Goal: Communication & Community: Share content

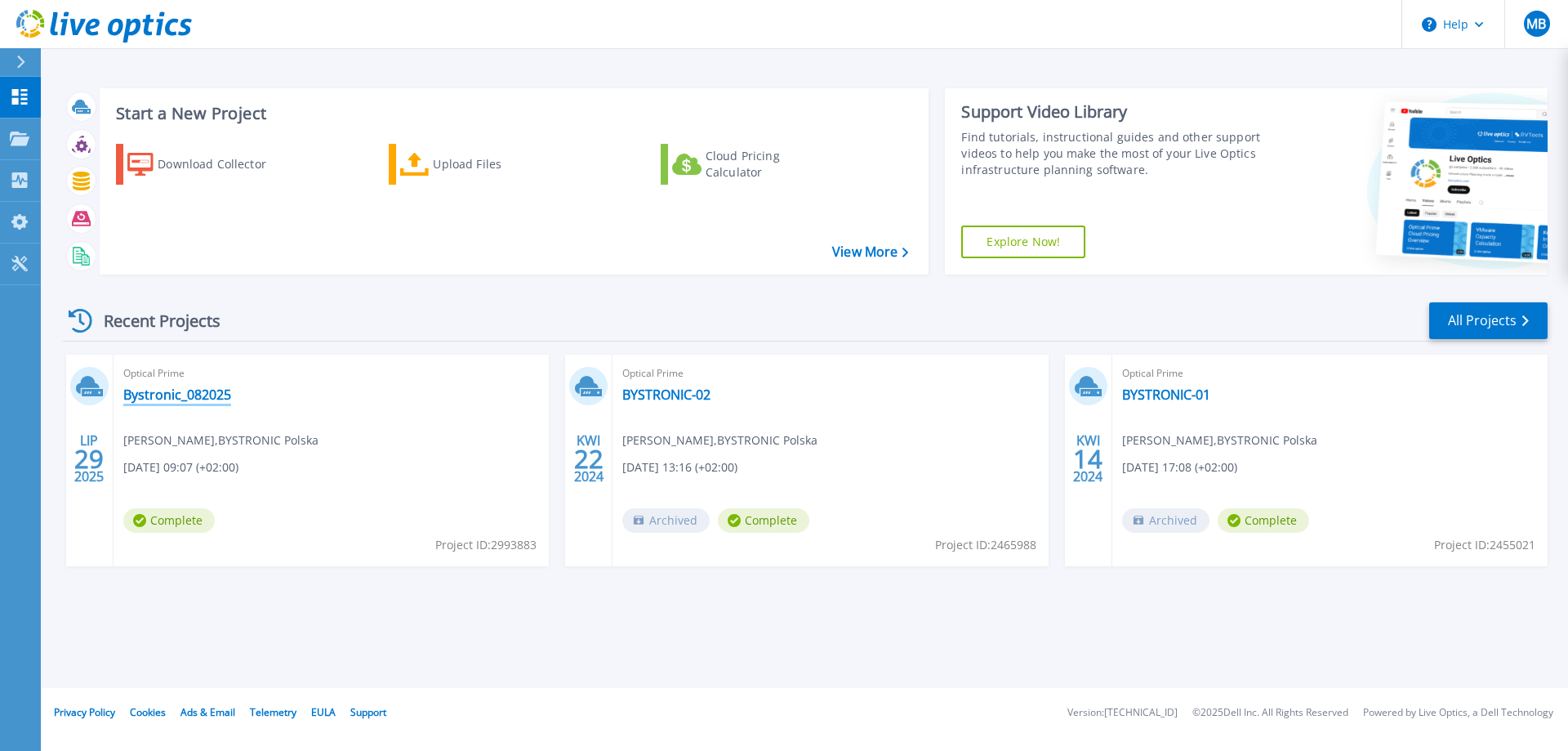
click at [190, 397] on link "Bystronic_082025" at bounding box center [176, 394] width 108 height 16
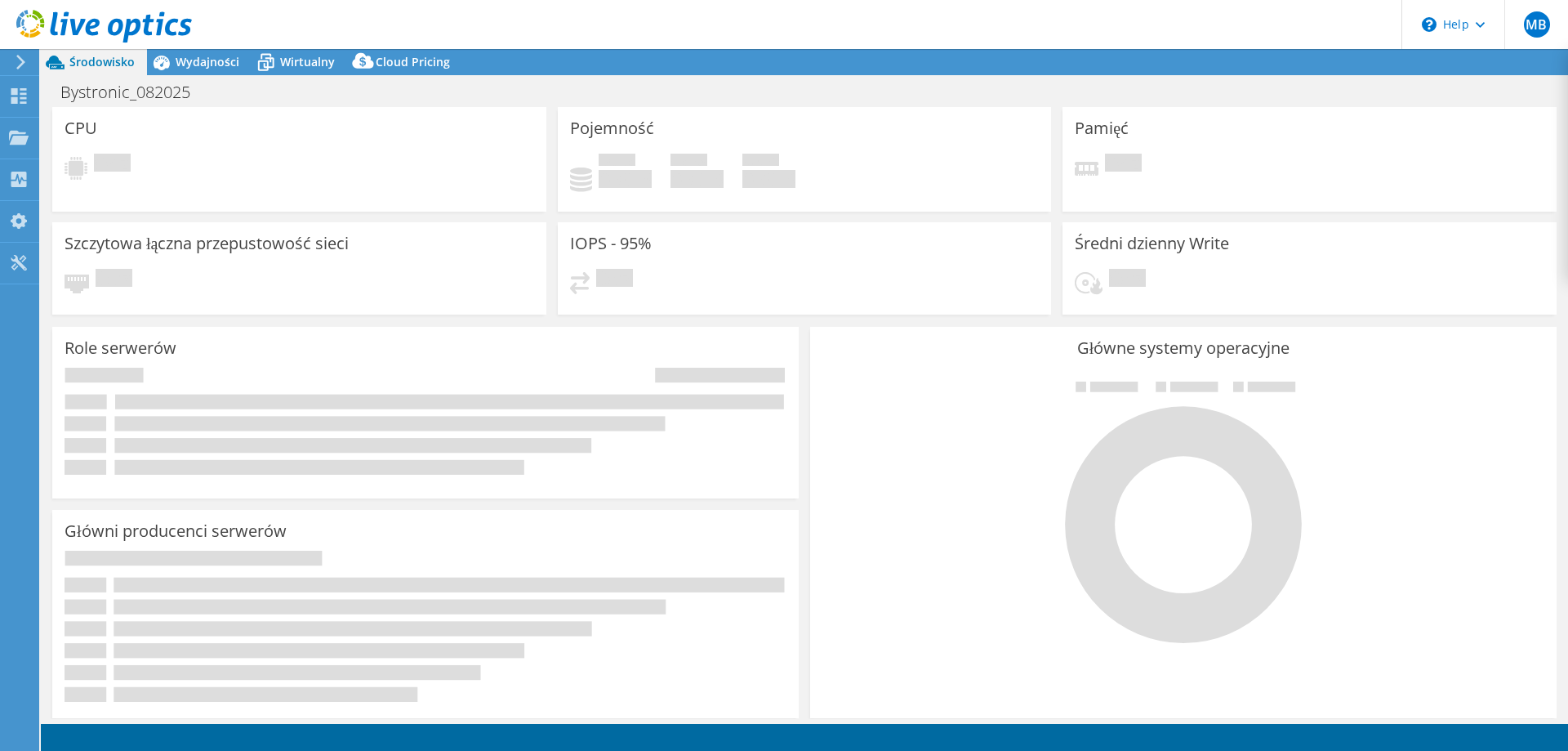
select select "EUFrankfurt"
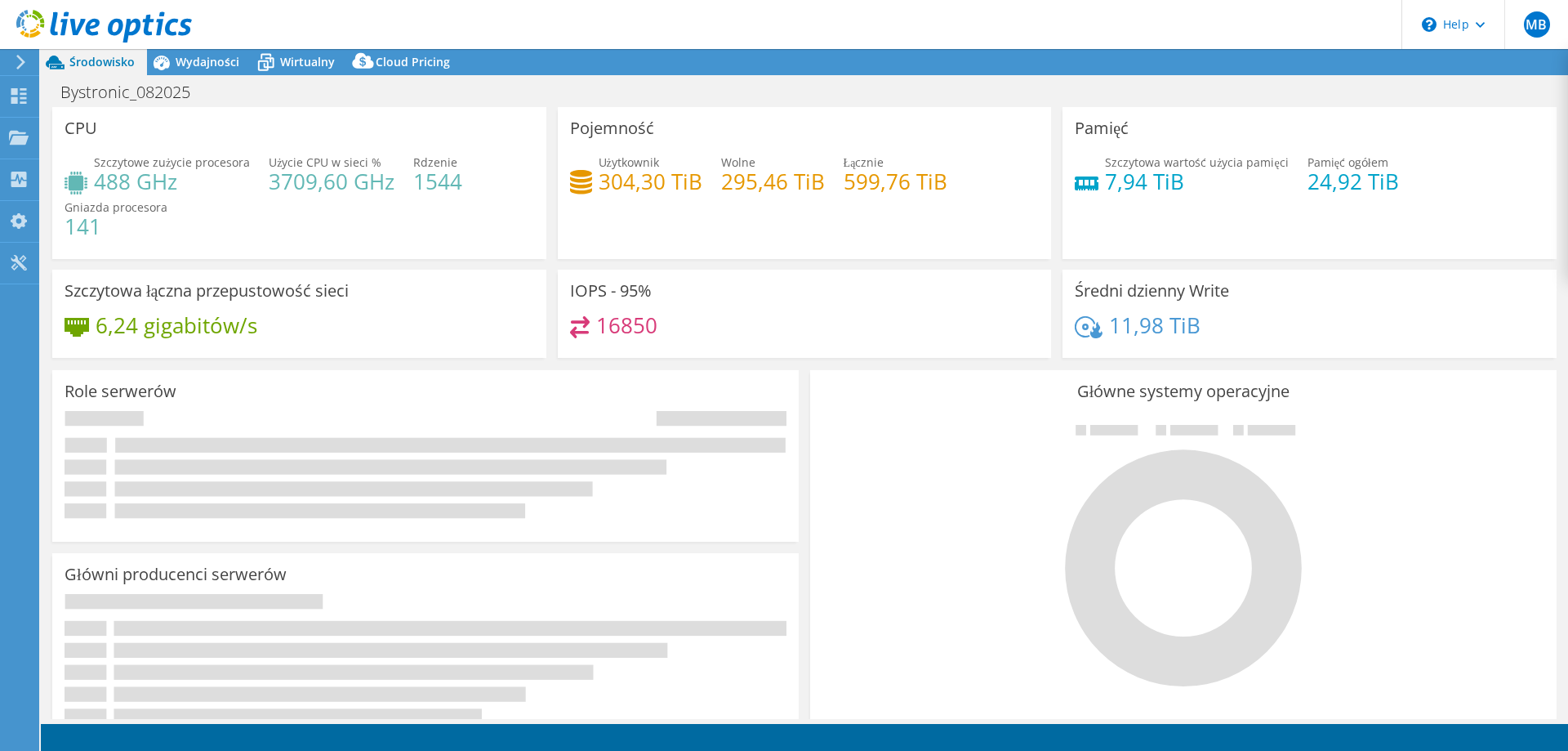
select select "CHF"
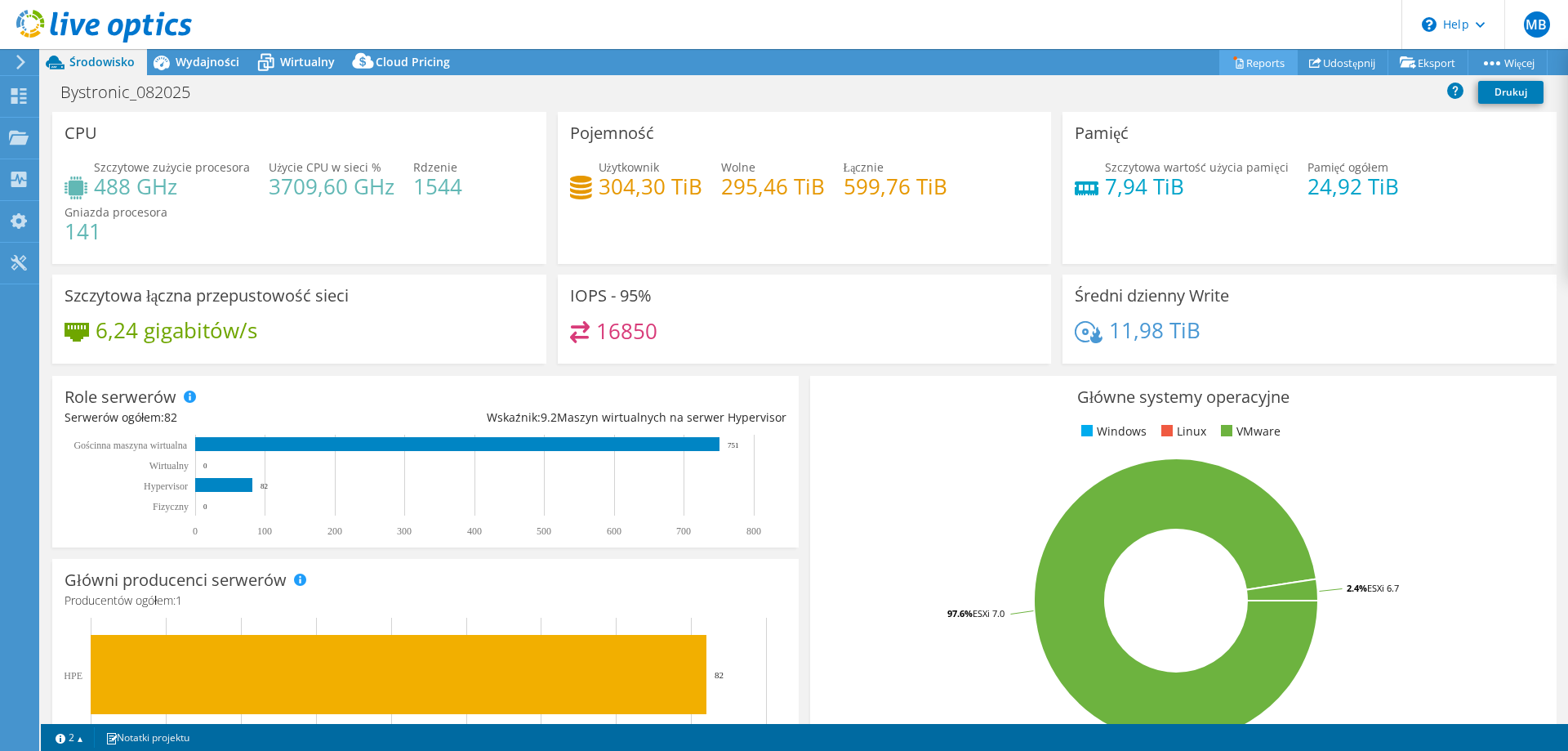
click at [1256, 57] on link "Reports" at bounding box center [1259, 62] width 79 height 25
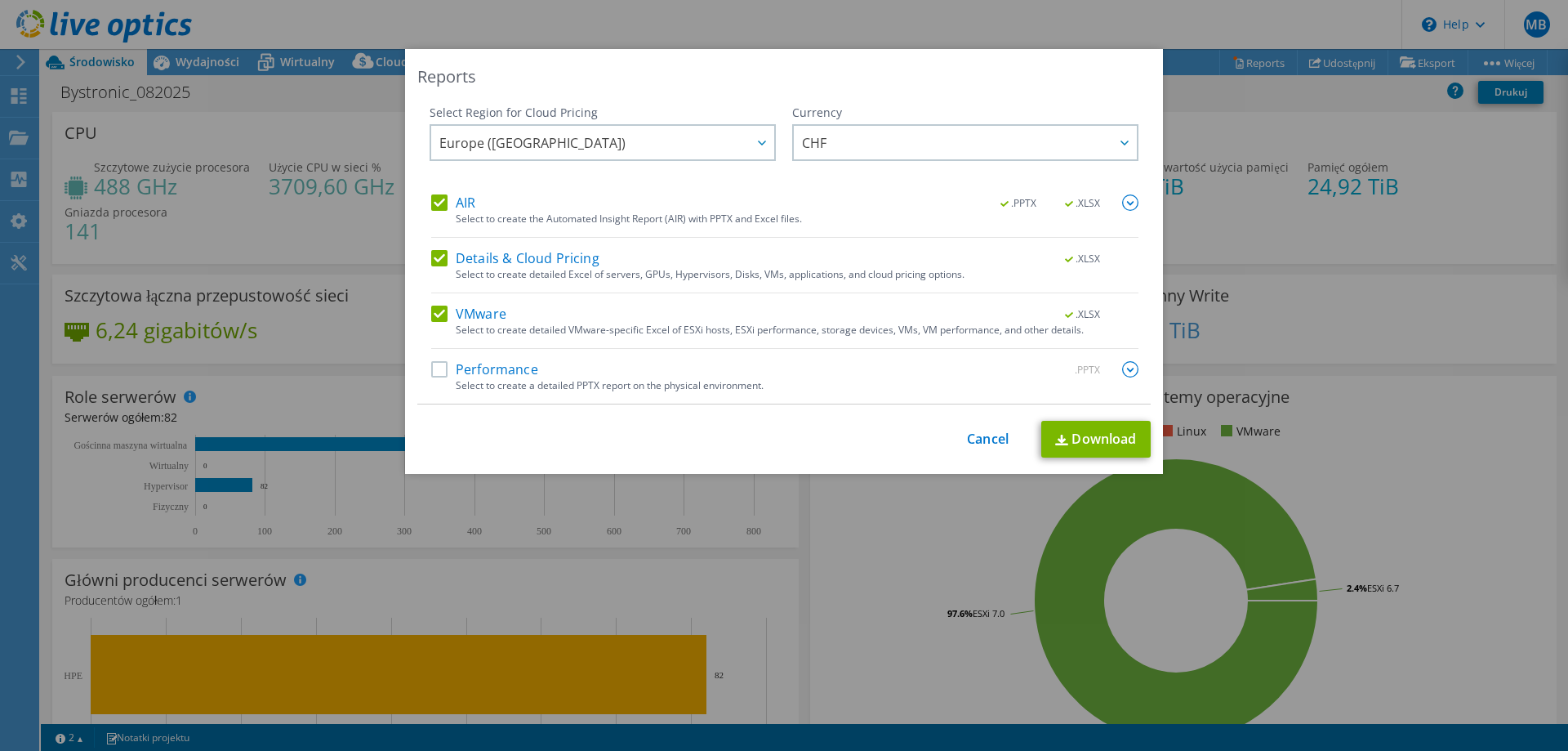
drag, startPoint x: 1165, startPoint y: 116, endPoint x: 994, endPoint y: 452, distance: 377.0
click at [994, 452] on div "This process may take a while, please wait... Cancel Download" at bounding box center [784, 440] width 733 height 37
click at [986, 439] on link "Cancel" at bounding box center [987, 440] width 42 height 16
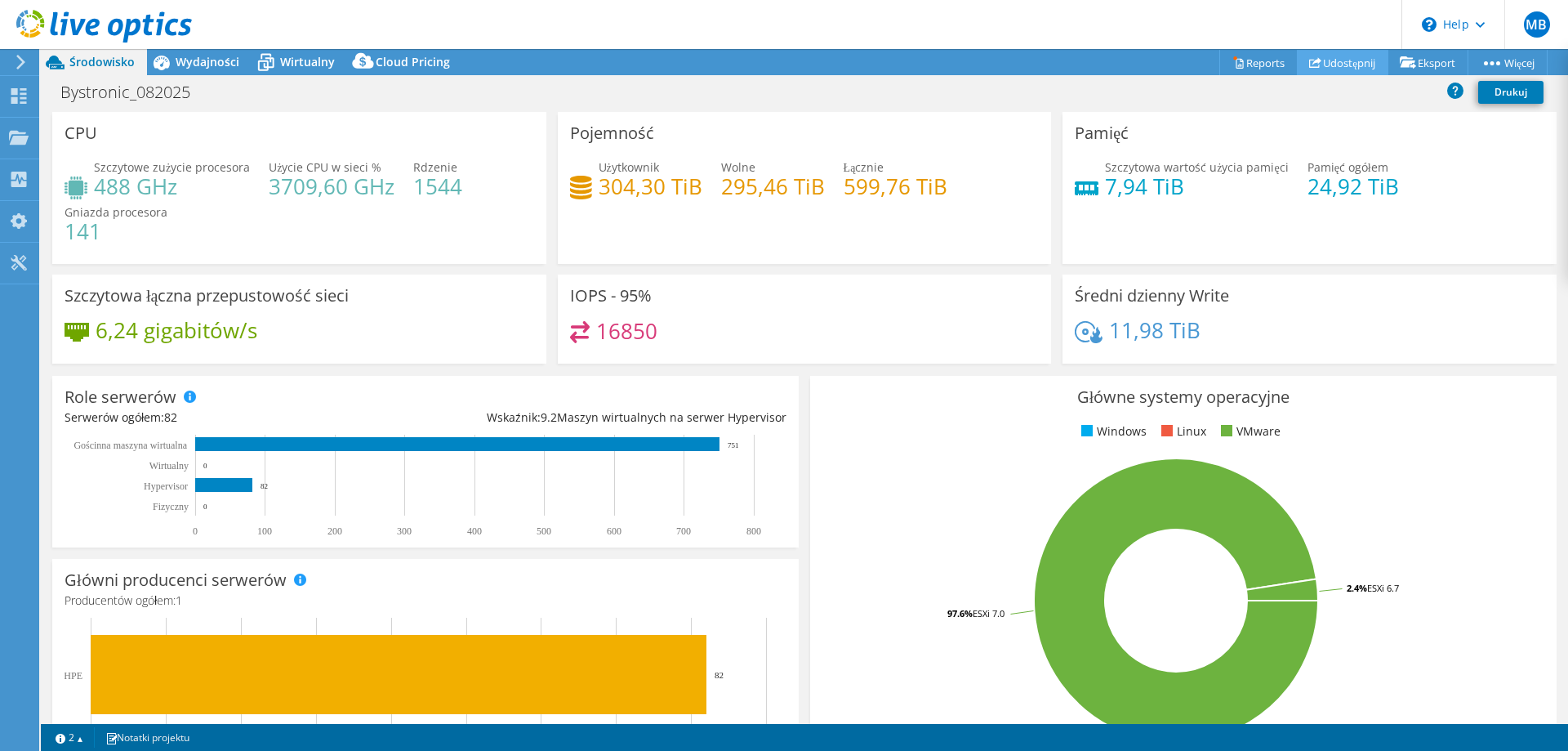
click at [1320, 60] on link "Udostępnij" at bounding box center [1343, 62] width 91 height 25
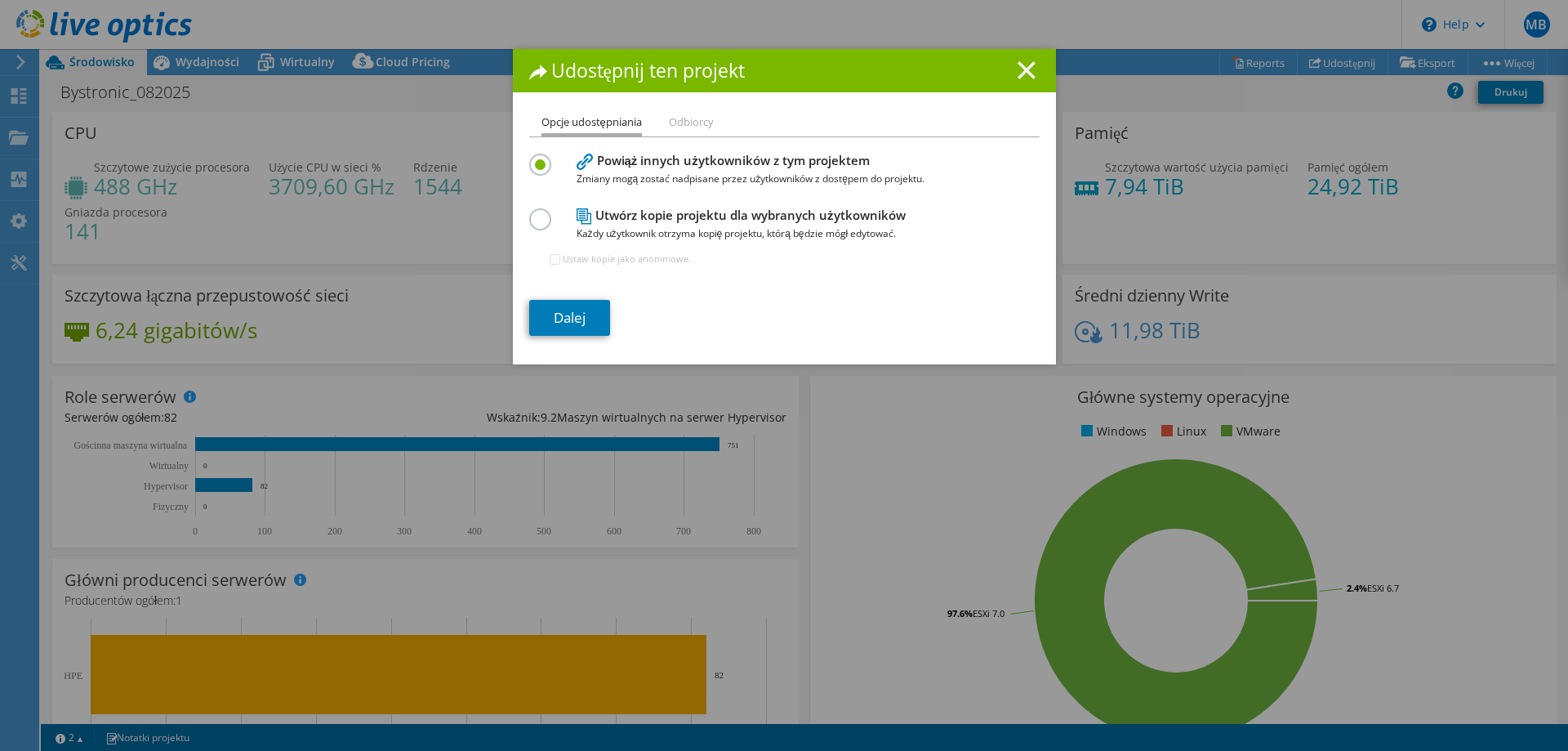
click at [1018, 72] on line at bounding box center [1026, 70] width 16 height 16
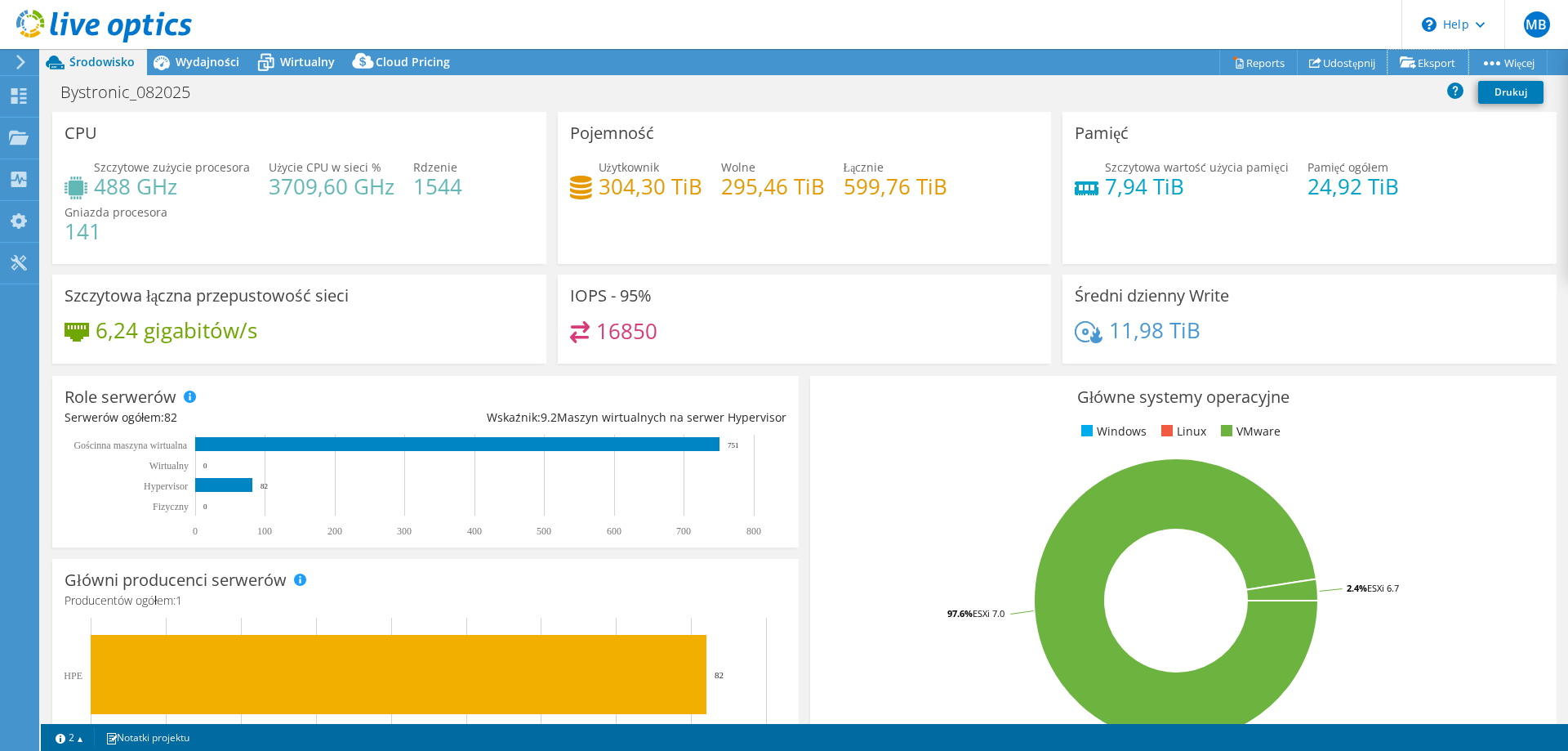
click at [1400, 63] on icon at bounding box center [1408, 62] width 16 height 13
click at [1398, 92] on link "vSAN ReadyNode Sizer" at bounding box center [1388, 91] width 155 height 34
click at [1328, 57] on link "Udostępnij" at bounding box center [1343, 62] width 91 height 25
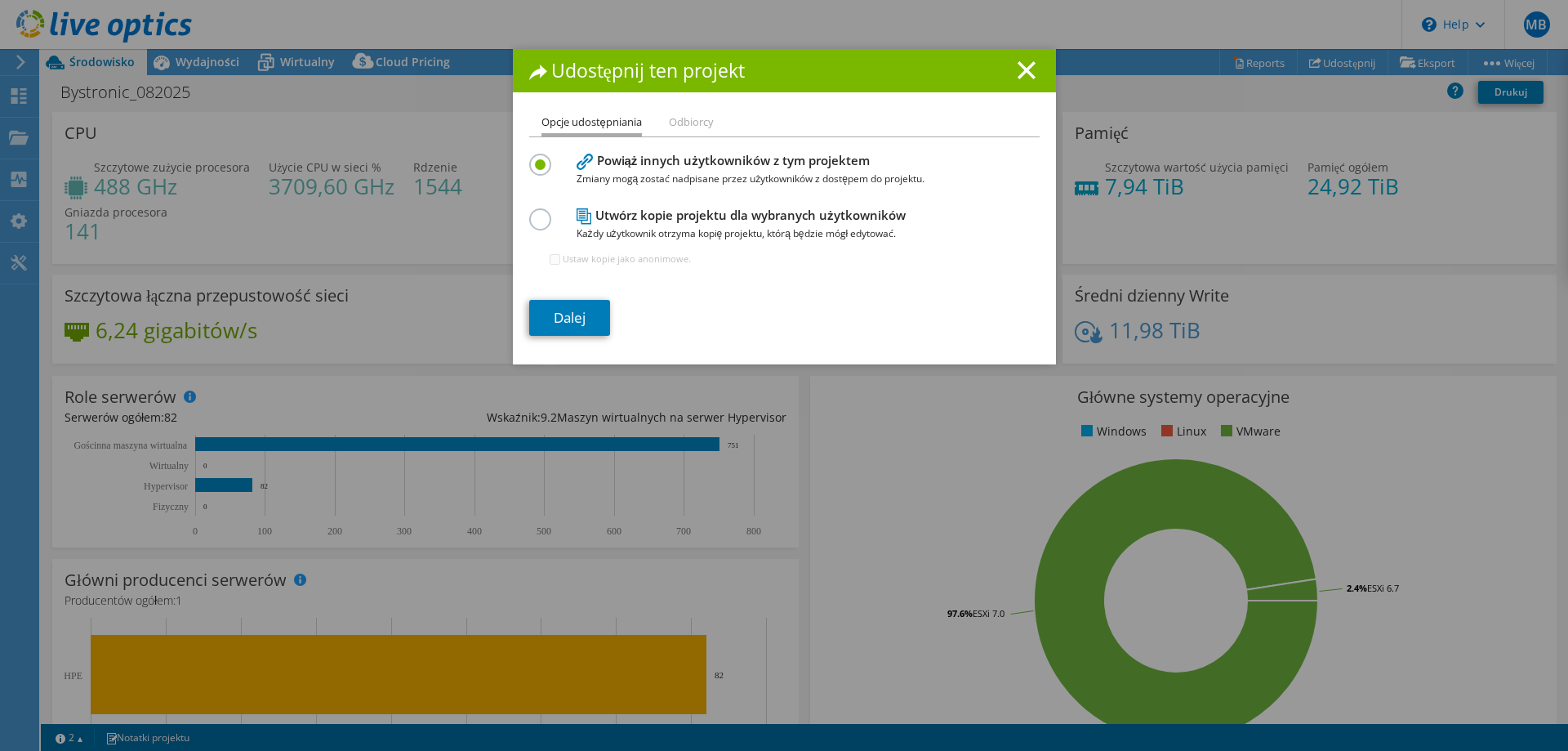
click at [676, 124] on li "Odbiorcy" at bounding box center [691, 122] width 45 height 20
click at [688, 129] on li "Odbiorcy" at bounding box center [691, 122] width 45 height 20
click at [1010, 69] on h1 "Udostępnij ten projekt" at bounding box center [784, 70] width 510 height 18
click at [1018, 68] on icon at bounding box center [1027, 70] width 18 height 18
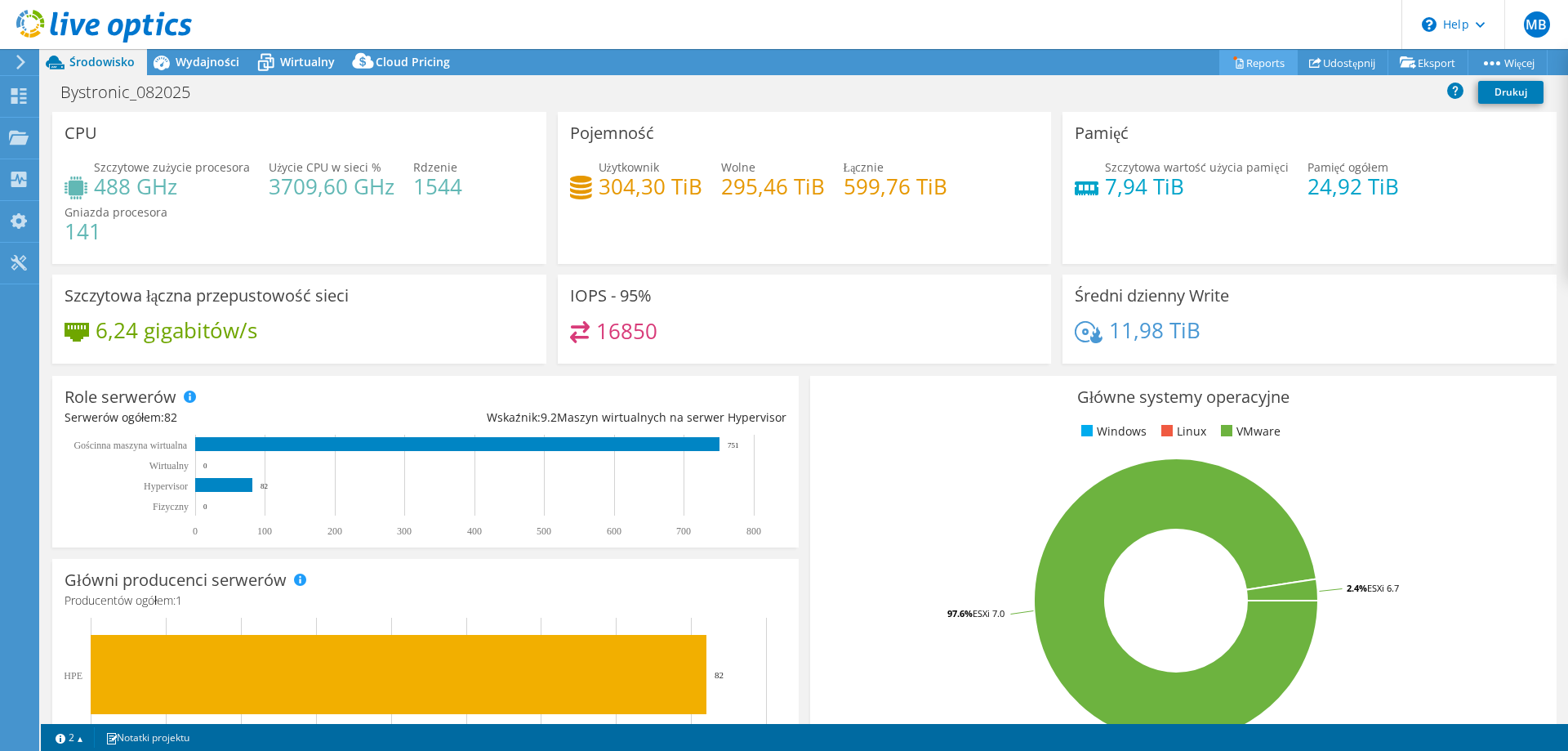
click at [1237, 63] on link "Reports" at bounding box center [1259, 62] width 79 height 25
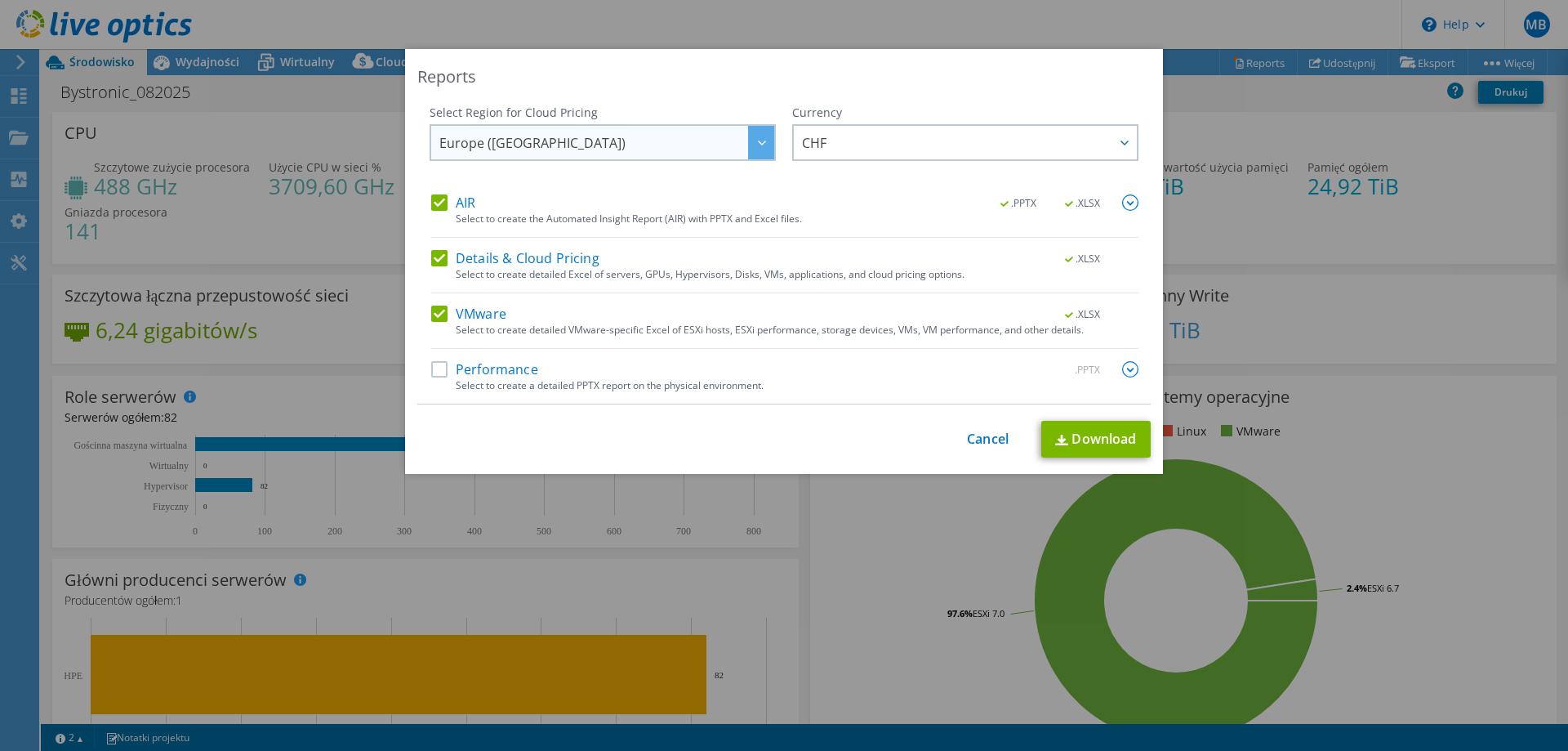
click at [761, 149] on div at bounding box center [761, 143] width 26 height 34
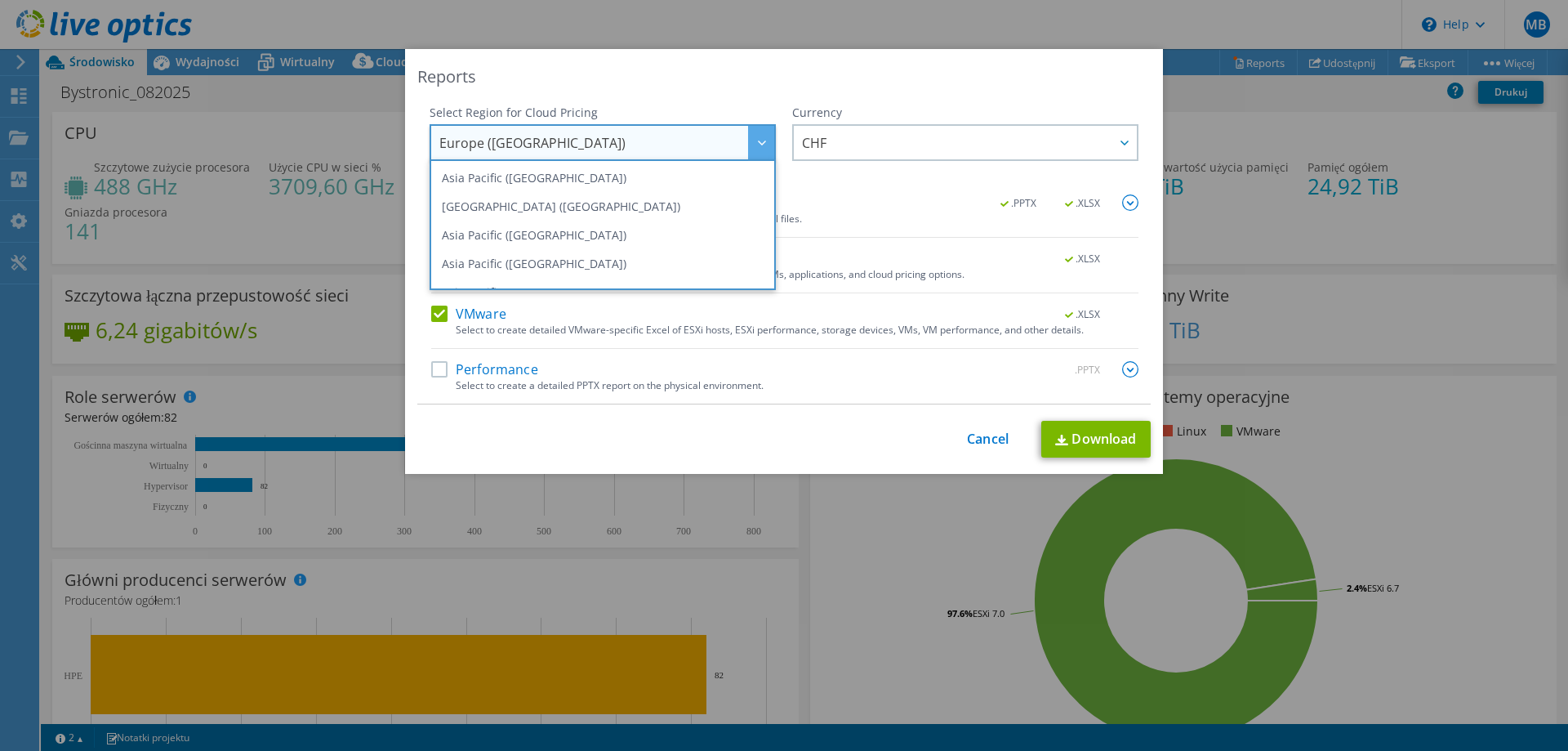
click at [755, 147] on div at bounding box center [761, 143] width 26 height 34
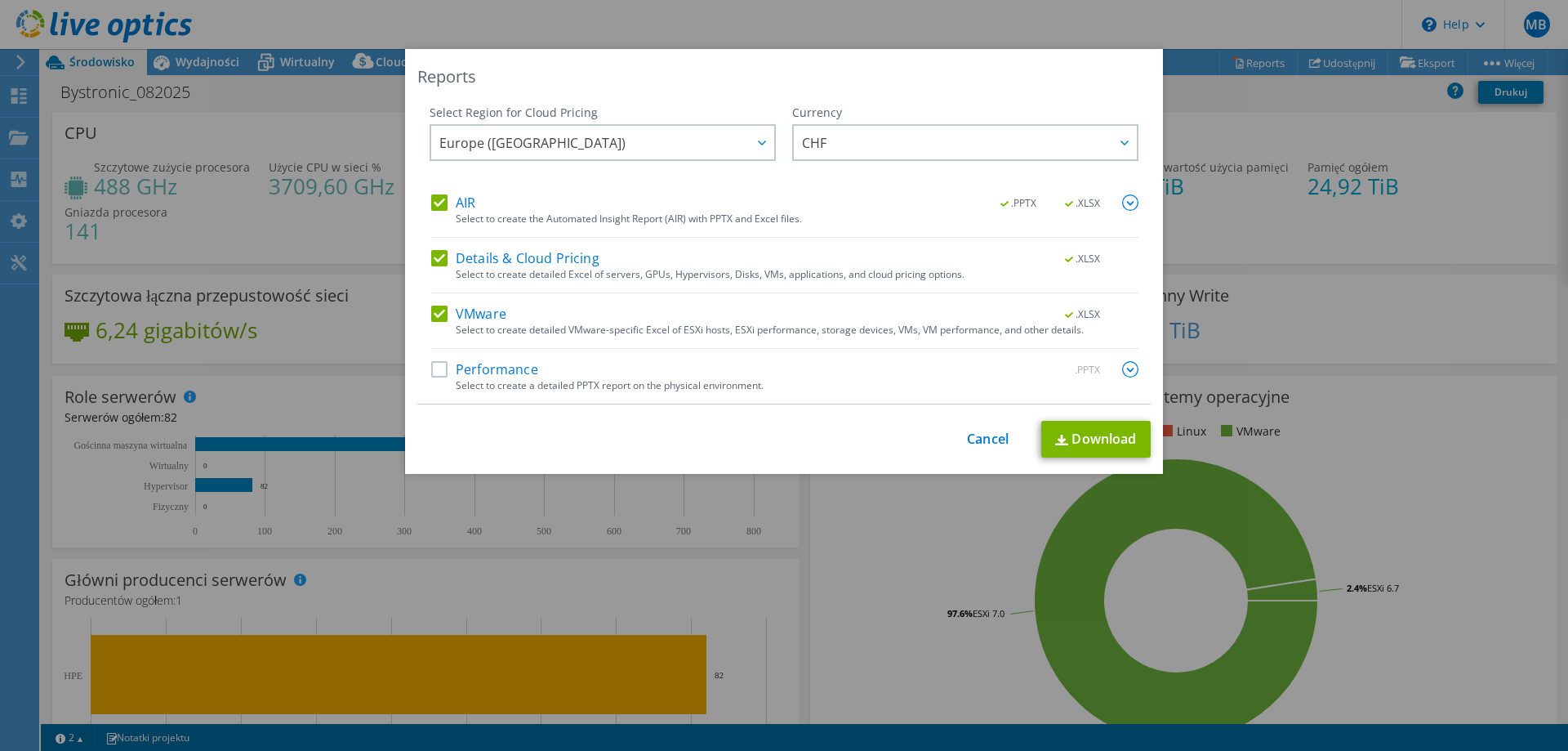
click at [469, 366] on label "Performance" at bounding box center [485, 369] width 107 height 16
click at [0, 0] on input "Performance" at bounding box center [0, 0] width 0 height 0
click at [1122, 370] on img at bounding box center [1130, 369] width 16 height 16
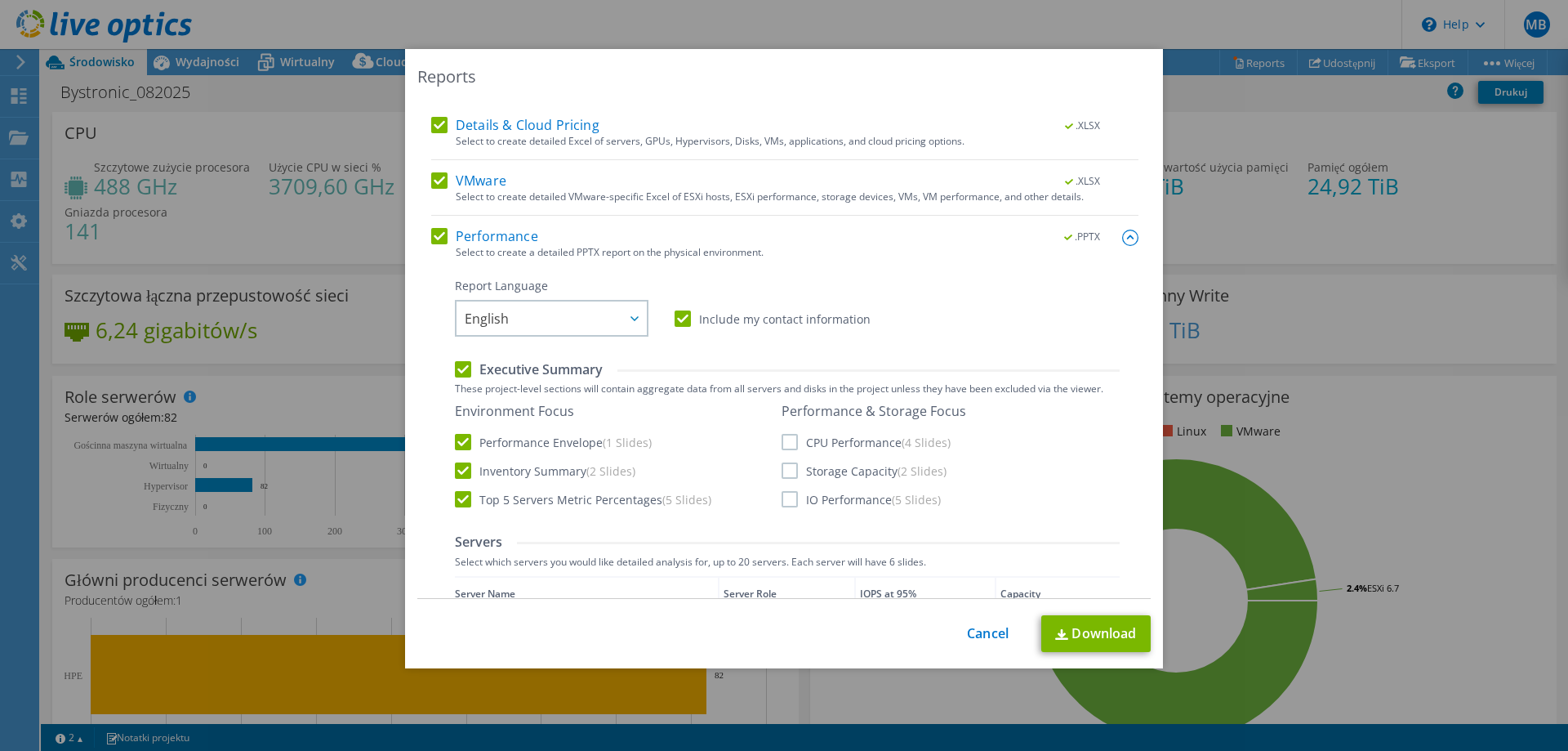
scroll to position [163, 0]
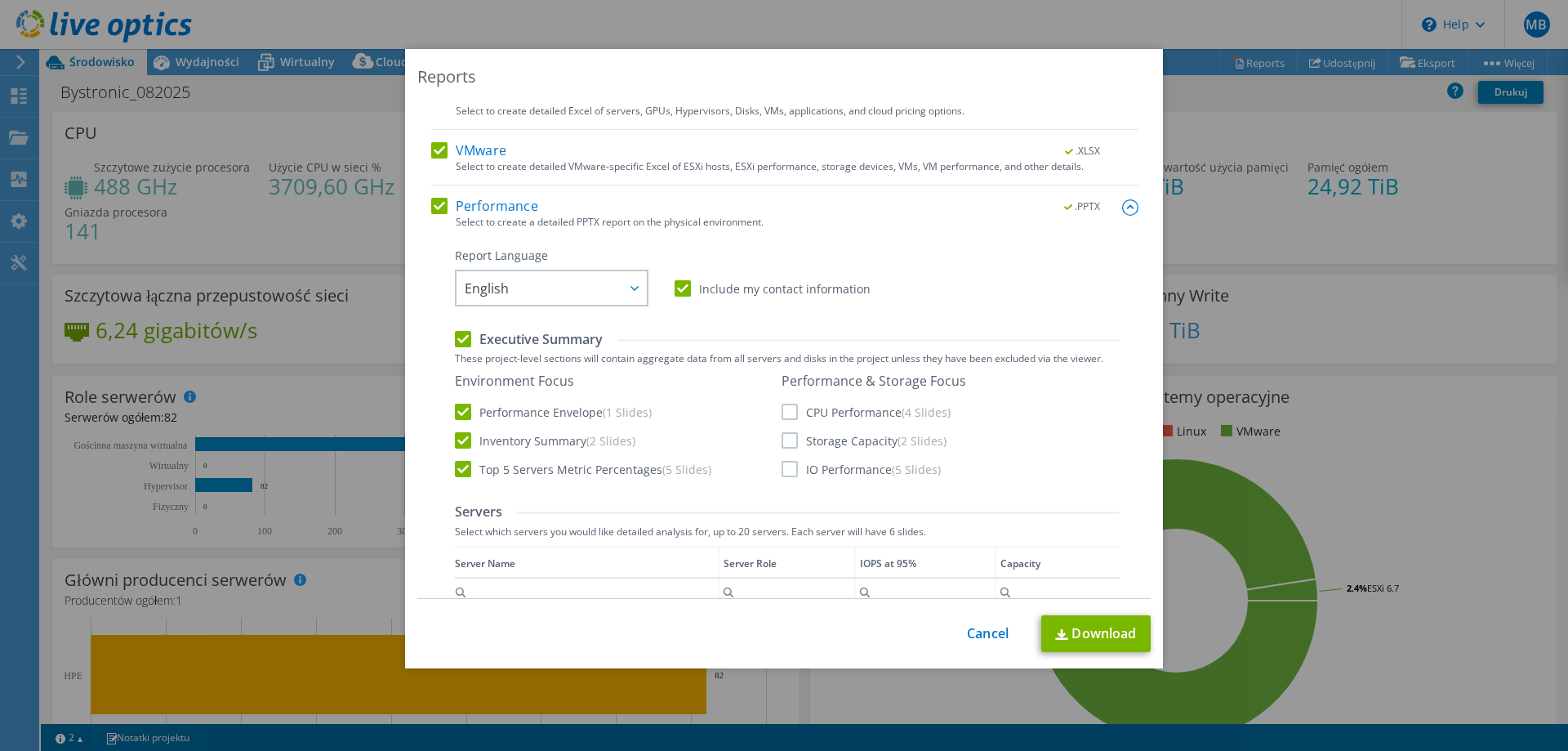
click at [817, 416] on label "CPU Performance (4 Slides)" at bounding box center [866, 411] width 169 height 16
click at [0, 0] on input "CPU Performance (4 Slides)" at bounding box center [0, 0] width 0 height 0
click at [811, 438] on label "Storage Capacity (2 Slides)" at bounding box center [864, 441] width 165 height 16
click at [0, 0] on input "Storage Capacity (2 Slides)" at bounding box center [0, 0] width 0 height 0
click at [812, 469] on label "IO Performance (5 Slides)" at bounding box center [861, 469] width 159 height 16
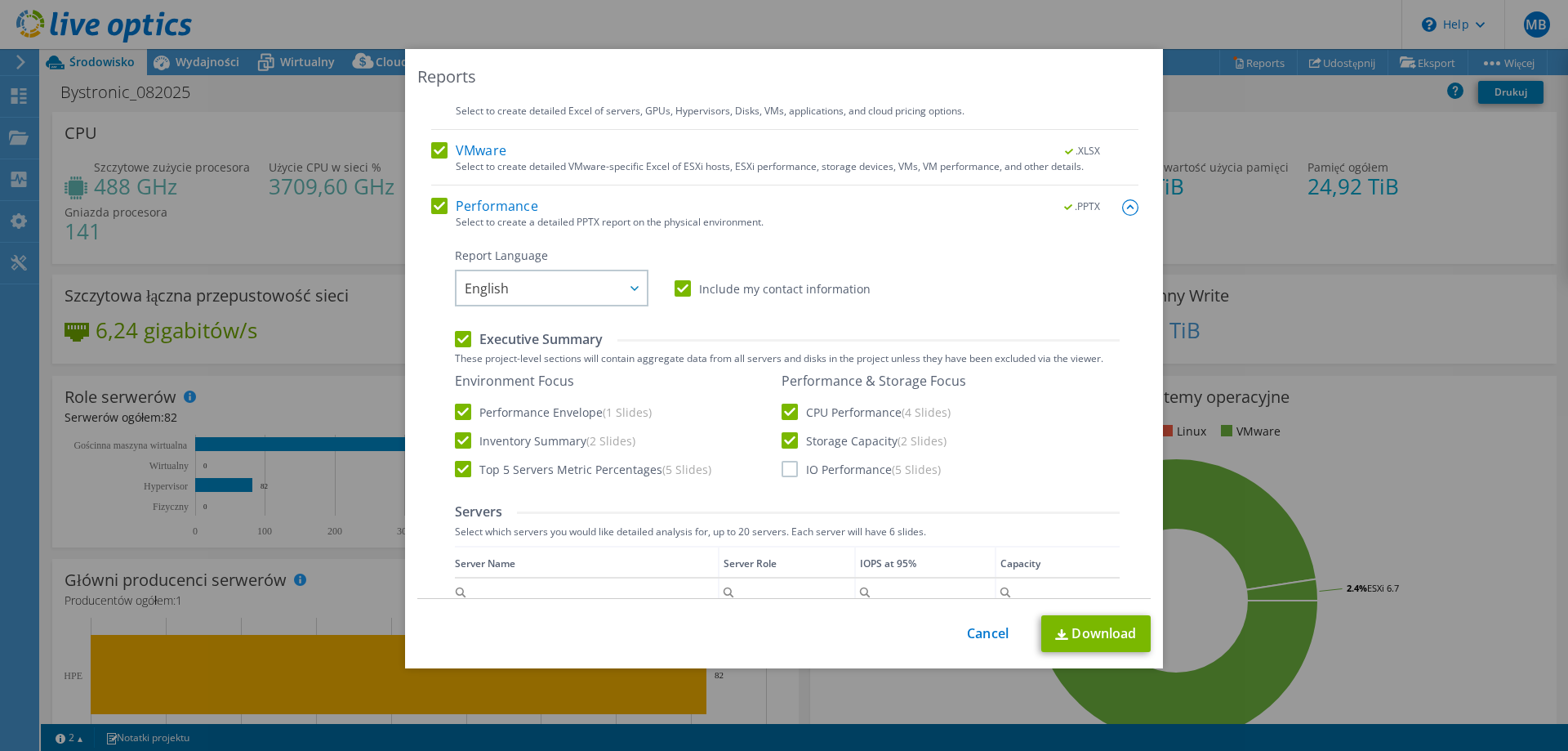
click at [0, 0] on input "IO Performance (5 Slides)" at bounding box center [0, 0] width 0 height 0
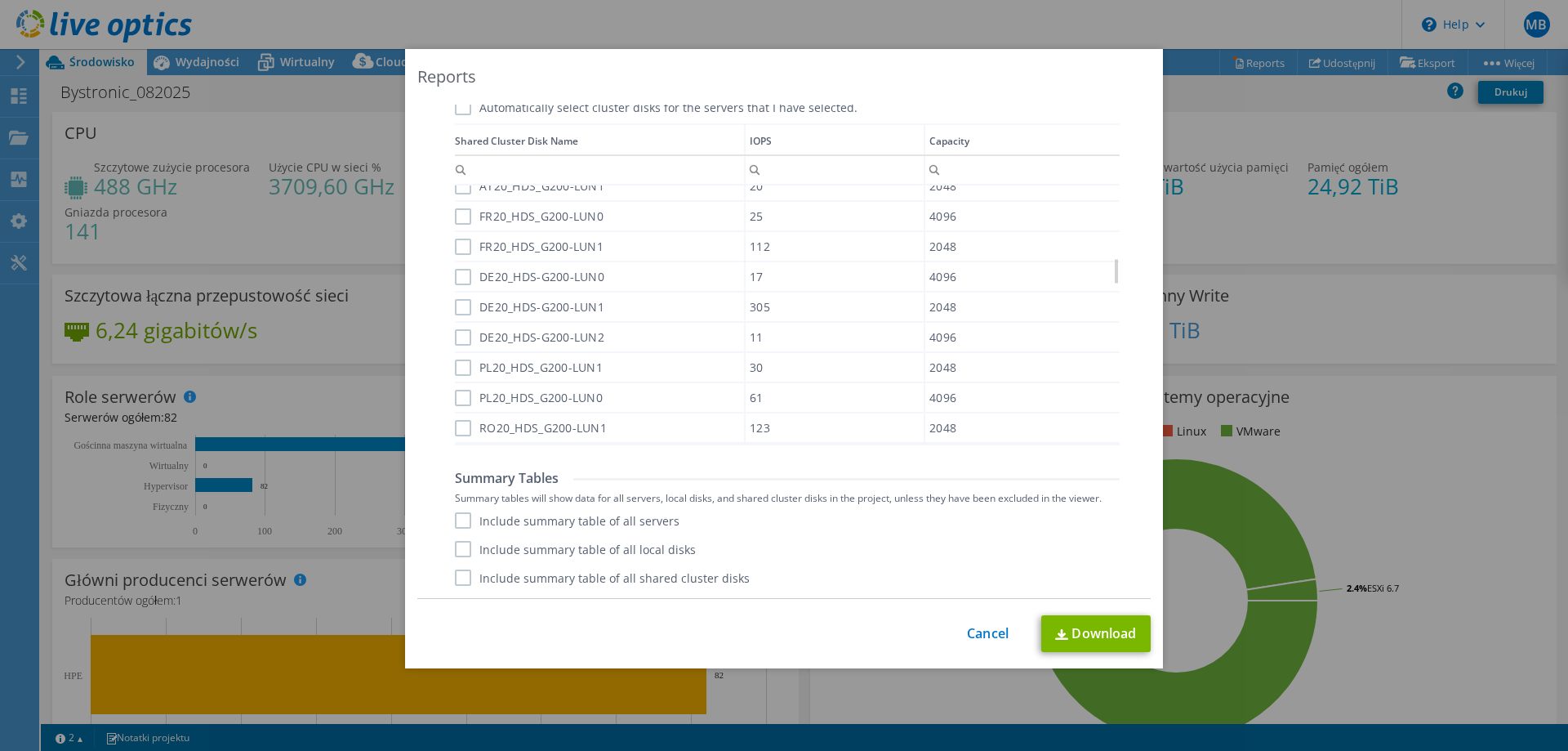
scroll to position [1177, 0]
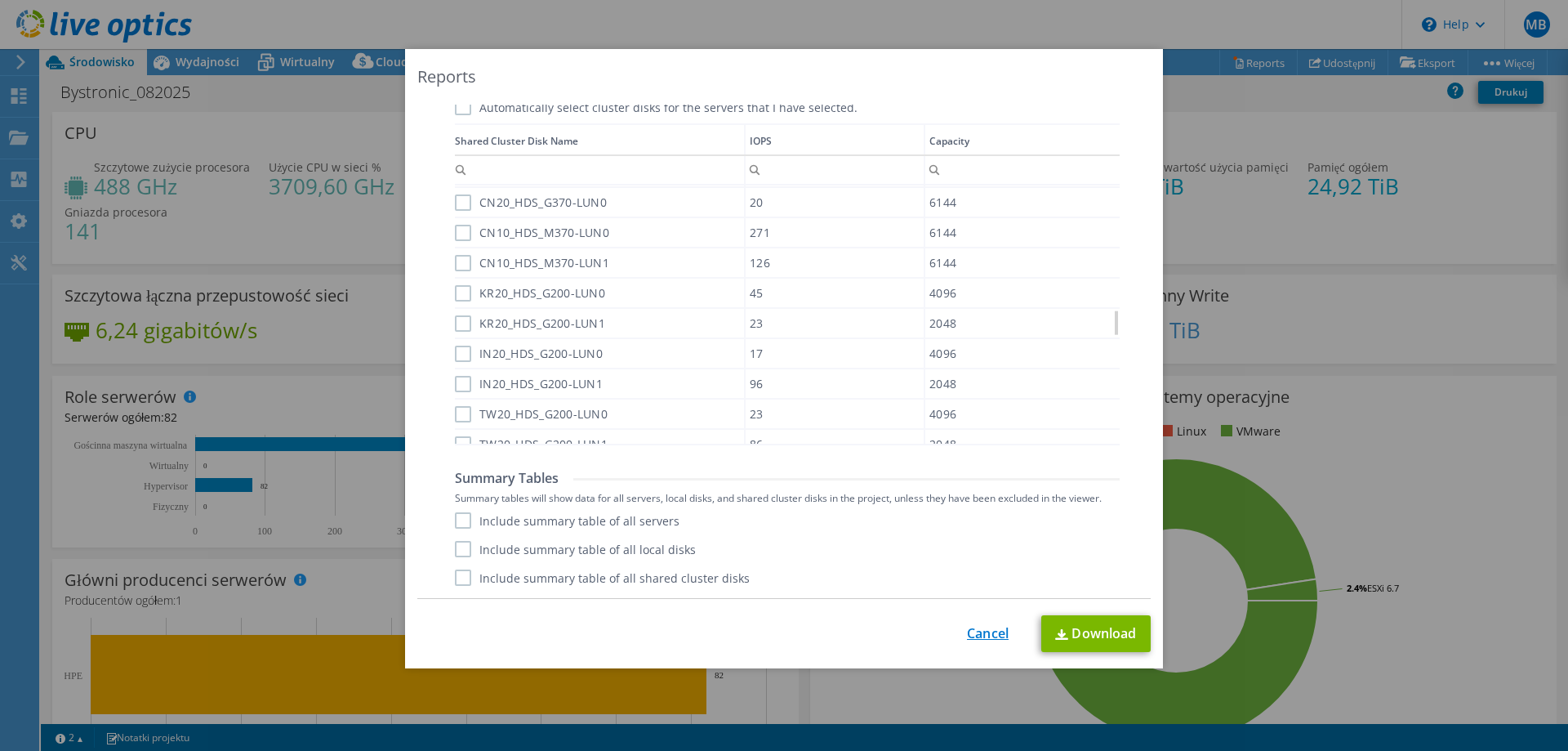
click at [970, 635] on link "Cancel" at bounding box center [987, 634] width 42 height 16
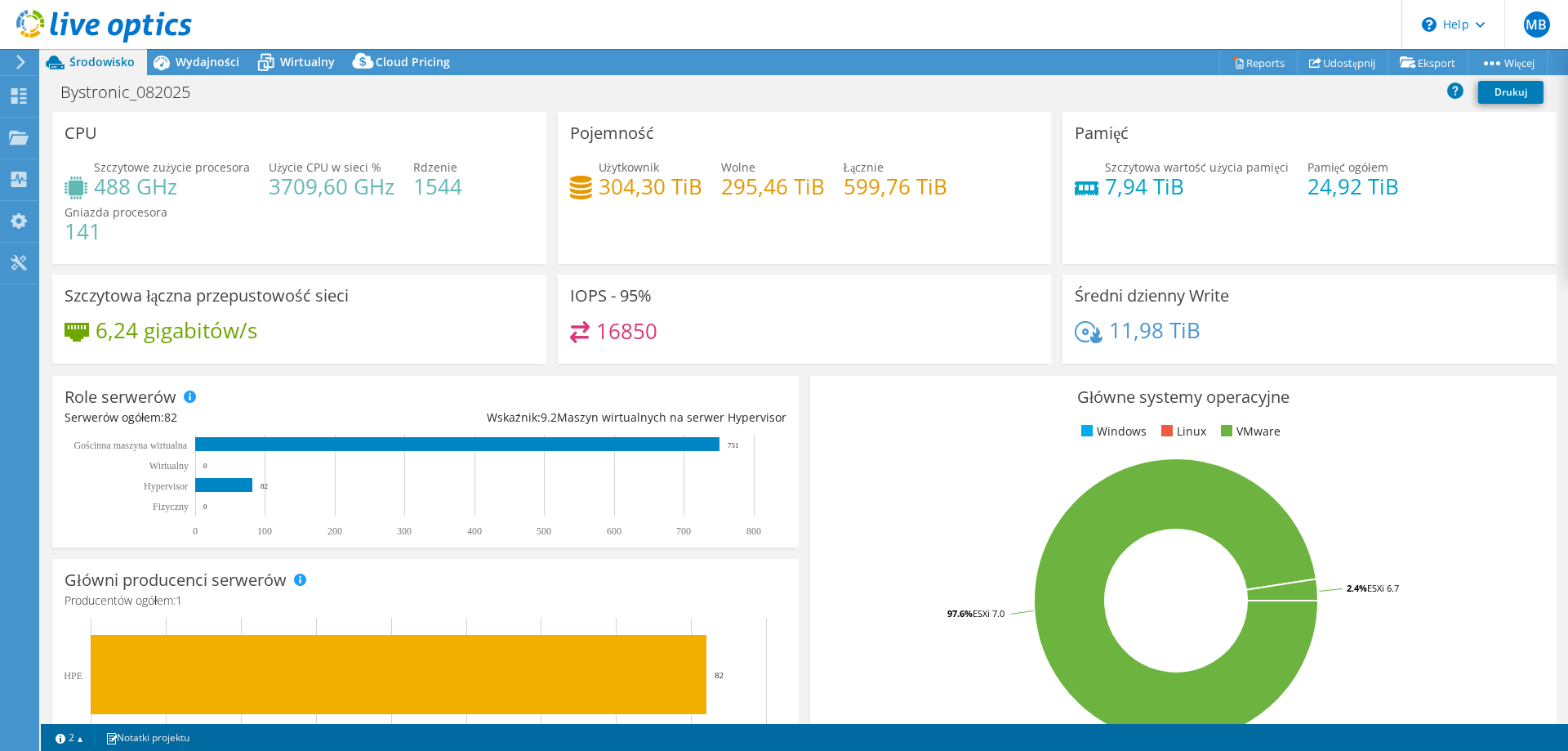
drag, startPoint x: 1019, startPoint y: 36, endPoint x: 821, endPoint y: 34, distance: 198.0
click at [821, 34] on header "MB Użytkownik końcowy [PERSON_NAME] [PERSON_NAME][EMAIL_ADDRESS][DOMAIN_NAME] B…" at bounding box center [784, 24] width 1568 height 49
click at [1347, 65] on link "Udostępnij" at bounding box center [1343, 62] width 91 height 25
click at [1343, 67] on link "Udostępnij" at bounding box center [1343, 62] width 91 height 25
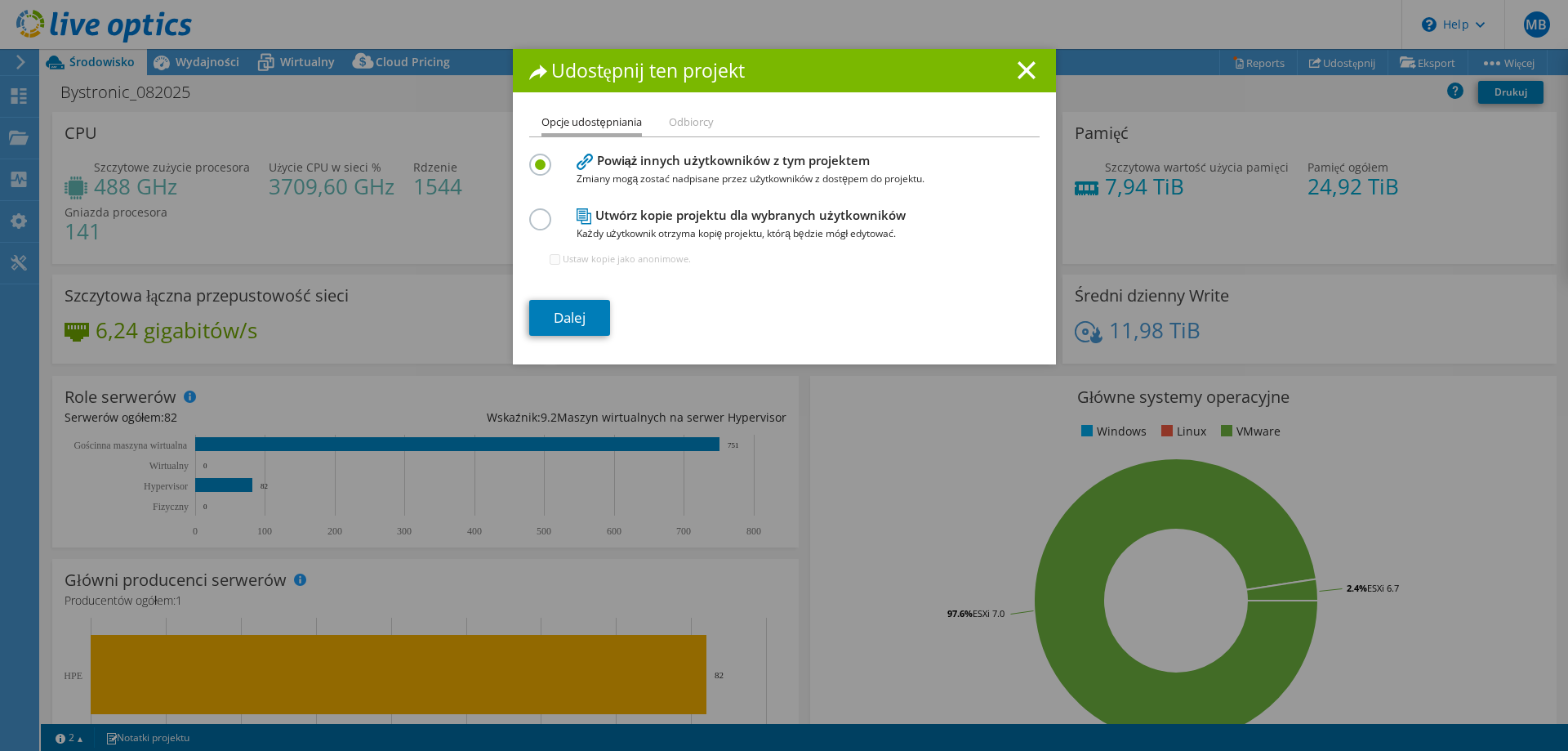
click at [540, 212] on label at bounding box center [543, 211] width 28 height 4
click at [0, 0] on input "radio" at bounding box center [0, 0] width 0 height 0
click at [553, 321] on link "Dalej" at bounding box center [569, 317] width 80 height 36
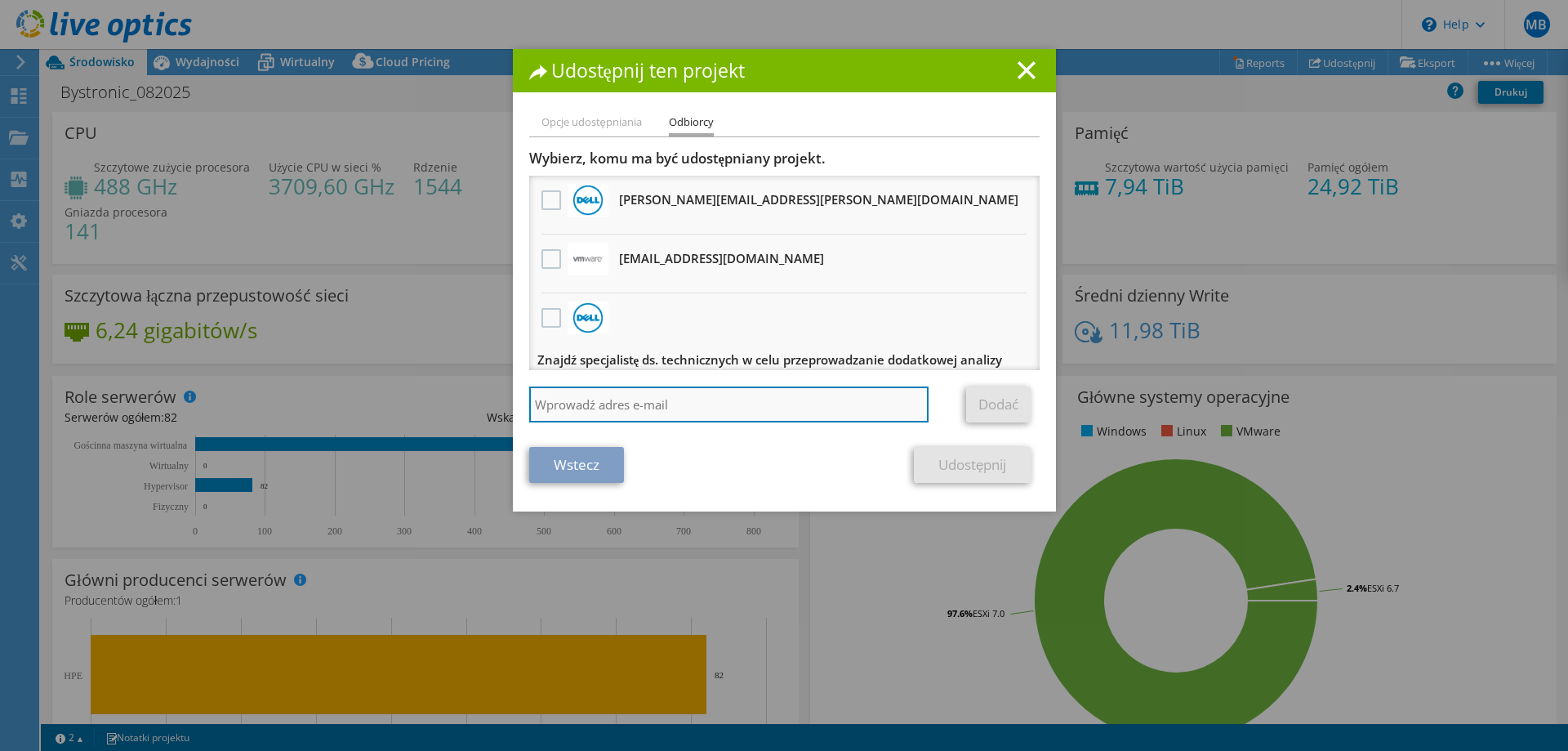
click at [609, 410] on input "search" at bounding box center [729, 404] width 400 height 36
paste input "[PERSON_NAME][EMAIL_ADDRESS][PERSON_NAME][DOMAIN_NAME]"
type input "[PERSON_NAME][EMAIL_ADDRESS][PERSON_NAME][DOMAIN_NAME]"
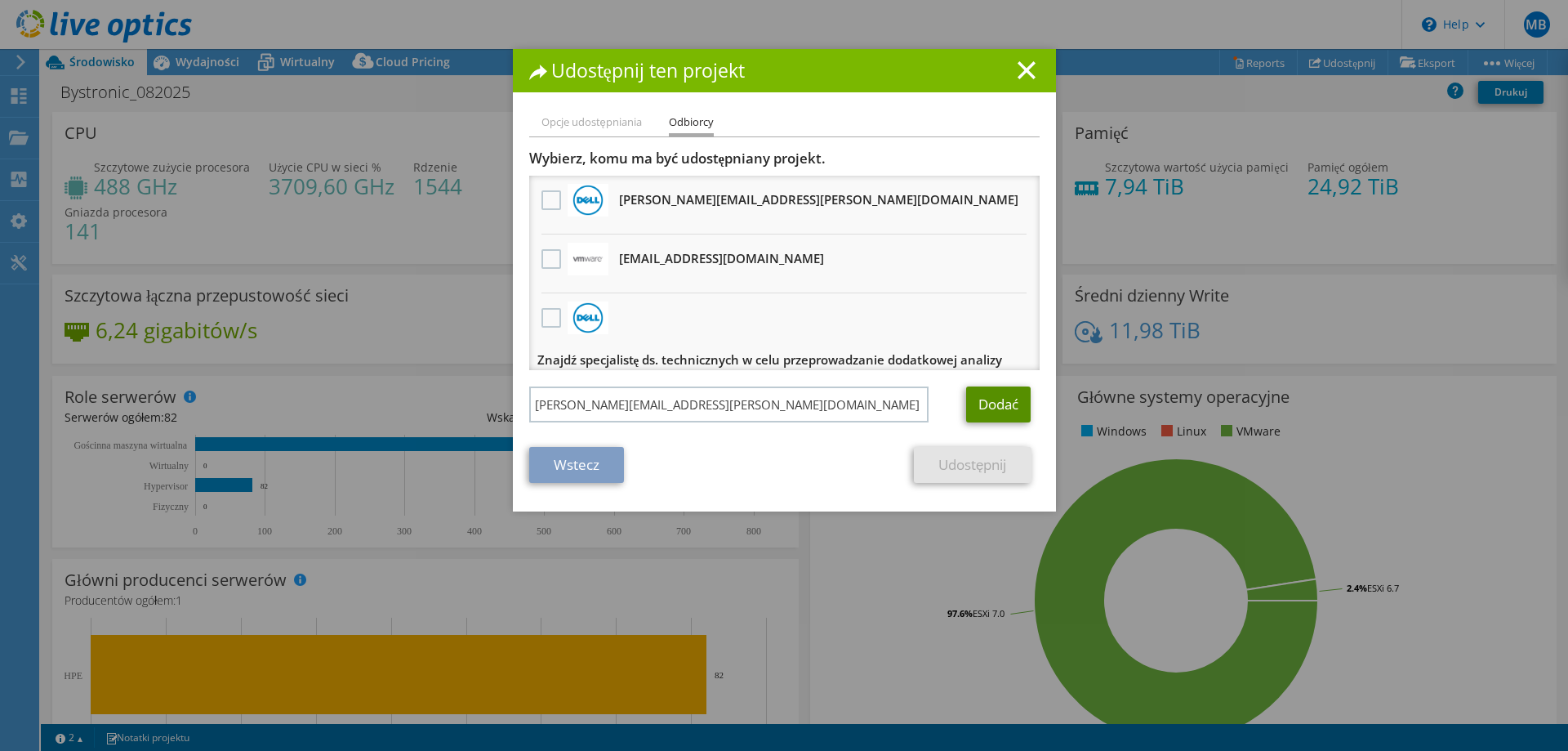
click at [997, 412] on link "Dodać" at bounding box center [998, 404] width 65 height 36
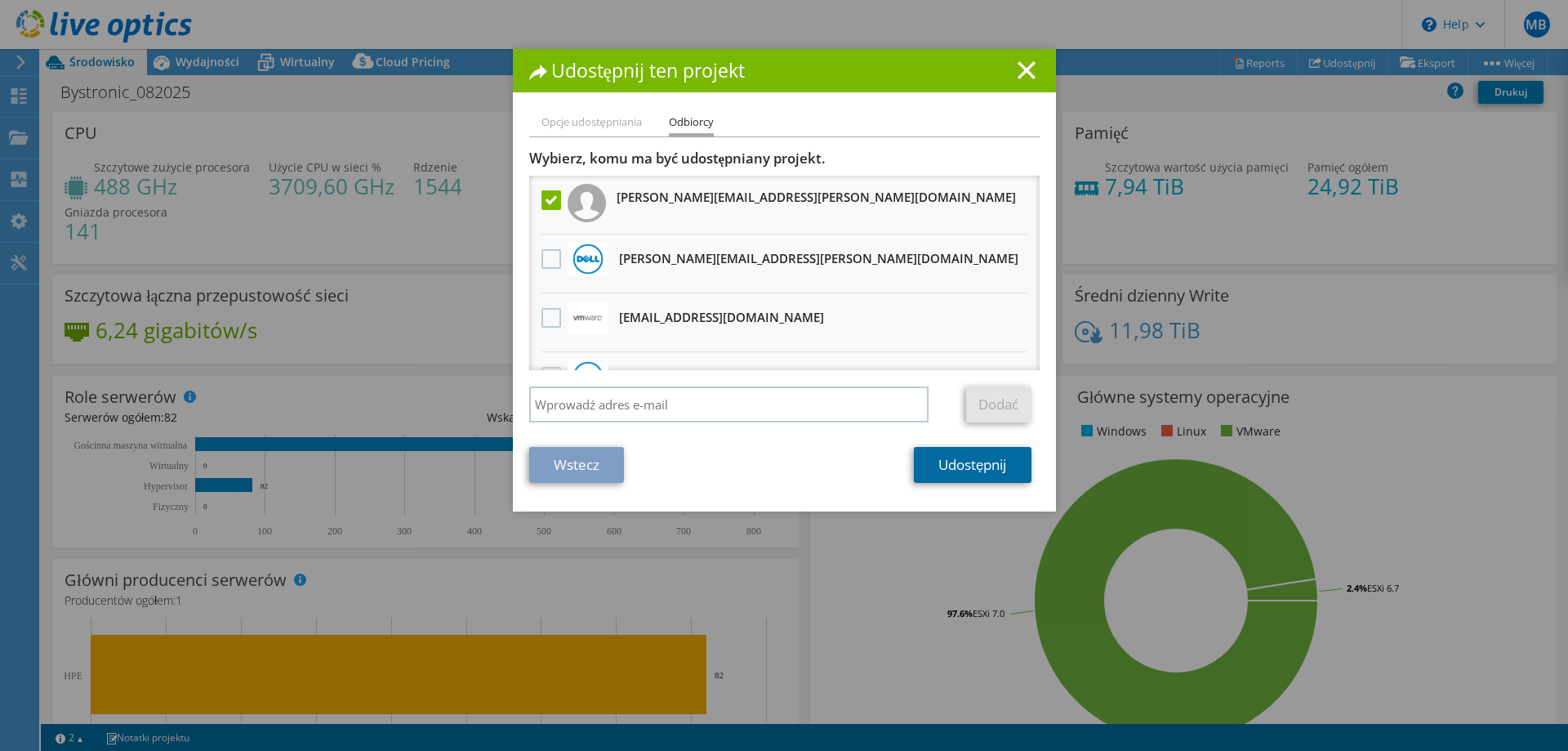
click at [960, 462] on link "Udostępnij" at bounding box center [973, 465] width 116 height 36
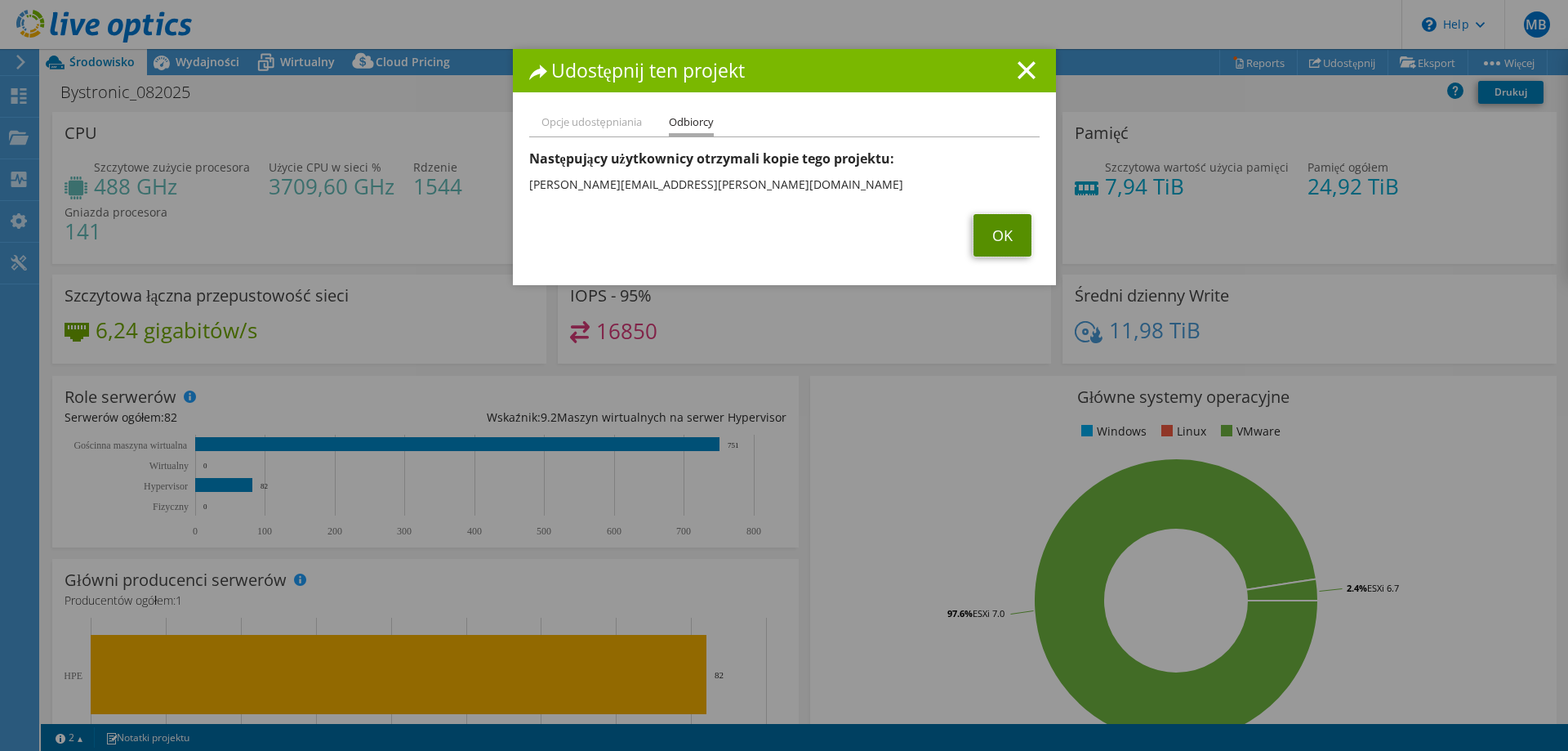
click at [986, 236] on link "OK" at bounding box center [1003, 236] width 58 height 43
